Goal: Information Seeking & Learning: Learn about a topic

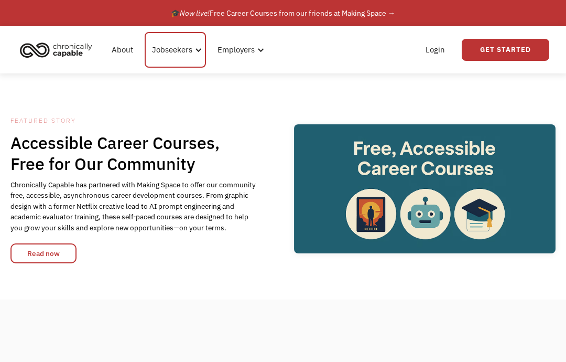
click at [176, 49] on div "Jobseekers" at bounding box center [172, 50] width 40 height 13
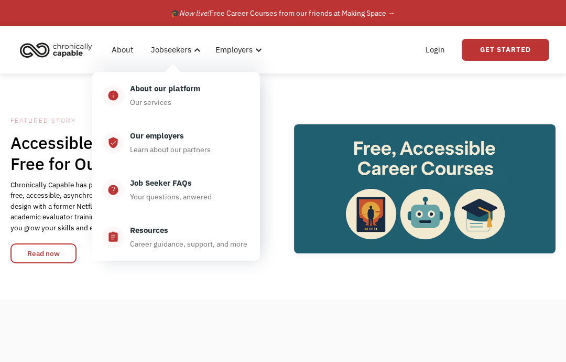
click at [148, 143] on div "Our employers Learn about our partners" at bounding box center [187, 143] width 126 height 26
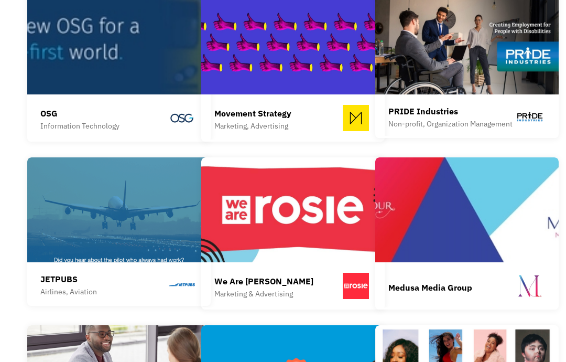
scroll to position [1179, 0]
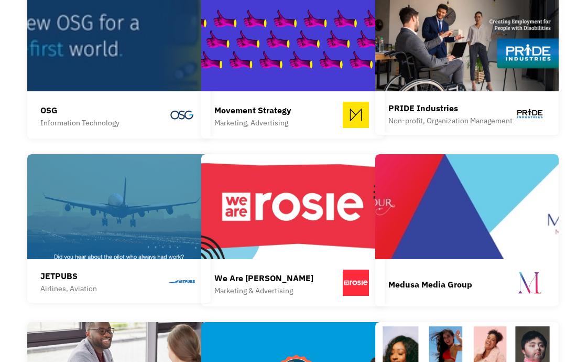
click at [57, 270] on div "JETPUBS" at bounding box center [68, 276] width 57 height 13
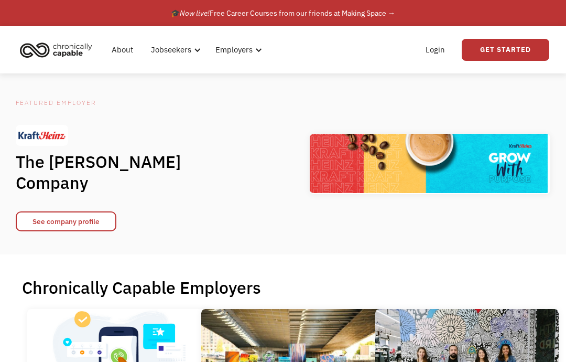
scroll to position [1221, 0]
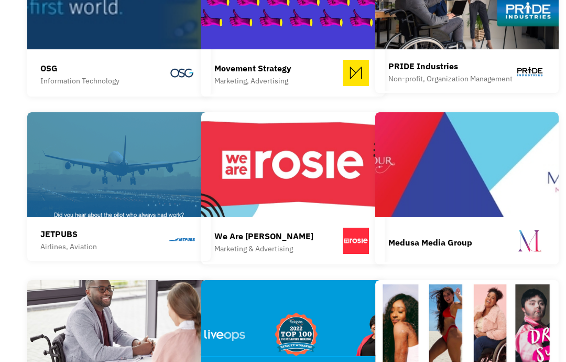
click at [418, 192] on img at bounding box center [468, 164] width 184 height 105
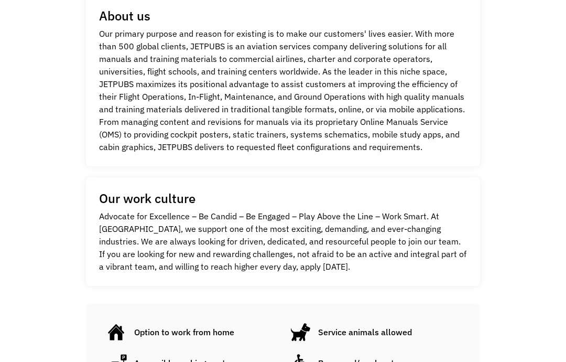
scroll to position [264, 0]
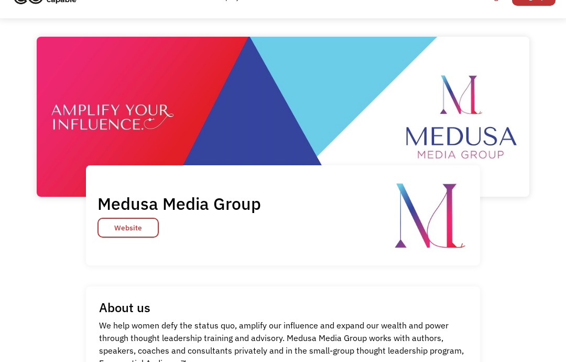
scroll to position [24, 0]
